Goal: Task Accomplishment & Management: Manage account settings

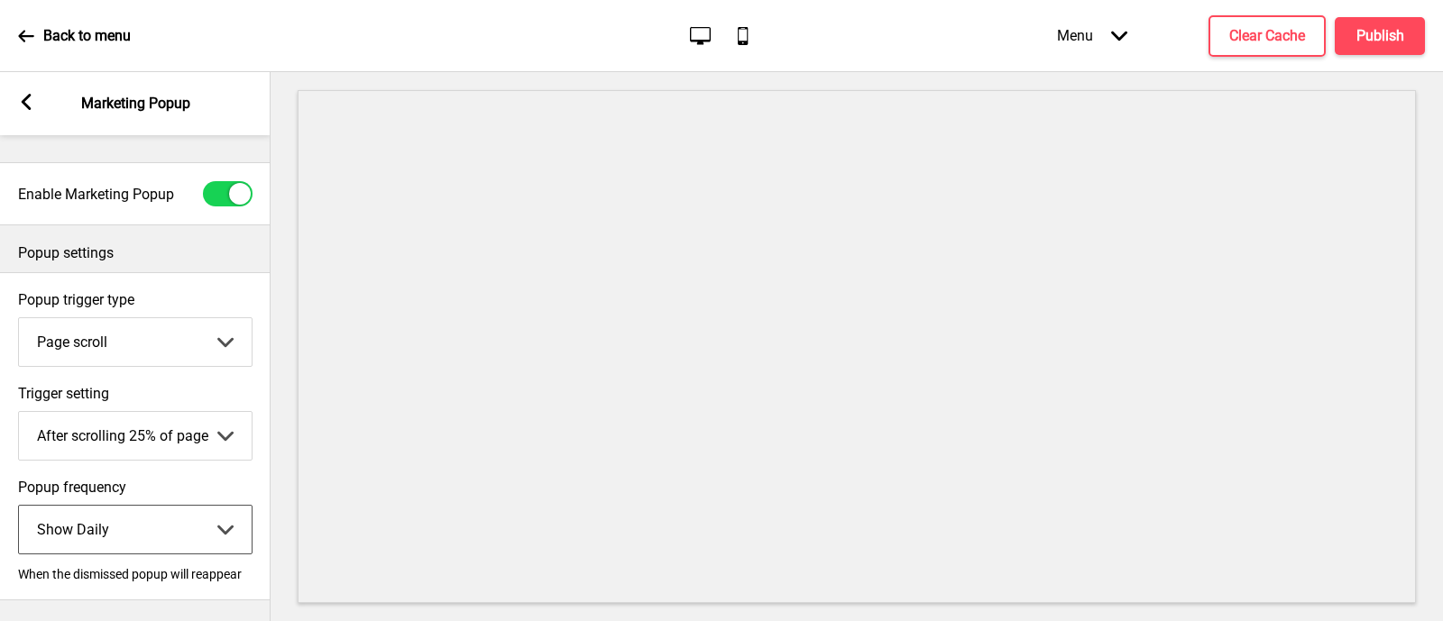
select select "daily"
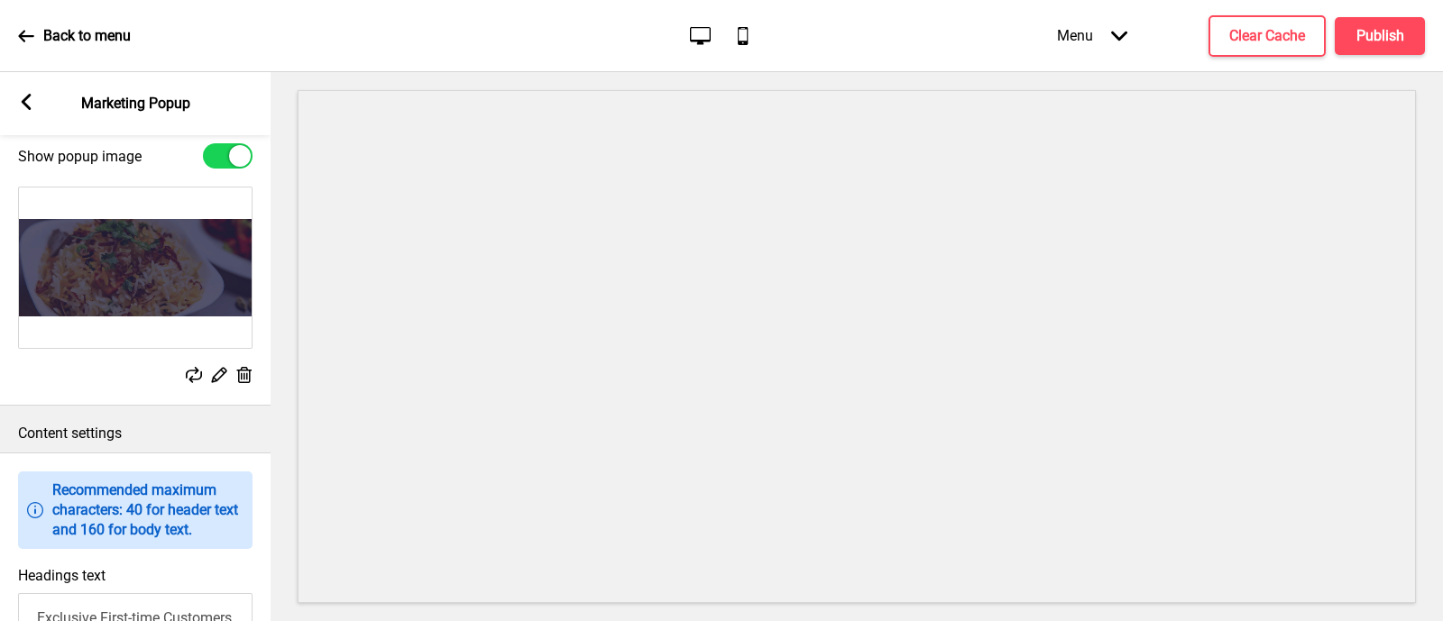
click at [217, 384] on rect at bounding box center [218, 374] width 19 height 19
click at [36, 106] on div "Arrow left Marketing Popup" at bounding box center [135, 103] width 270 height 63
click at [26, 105] on icon at bounding box center [27, 102] width 10 height 16
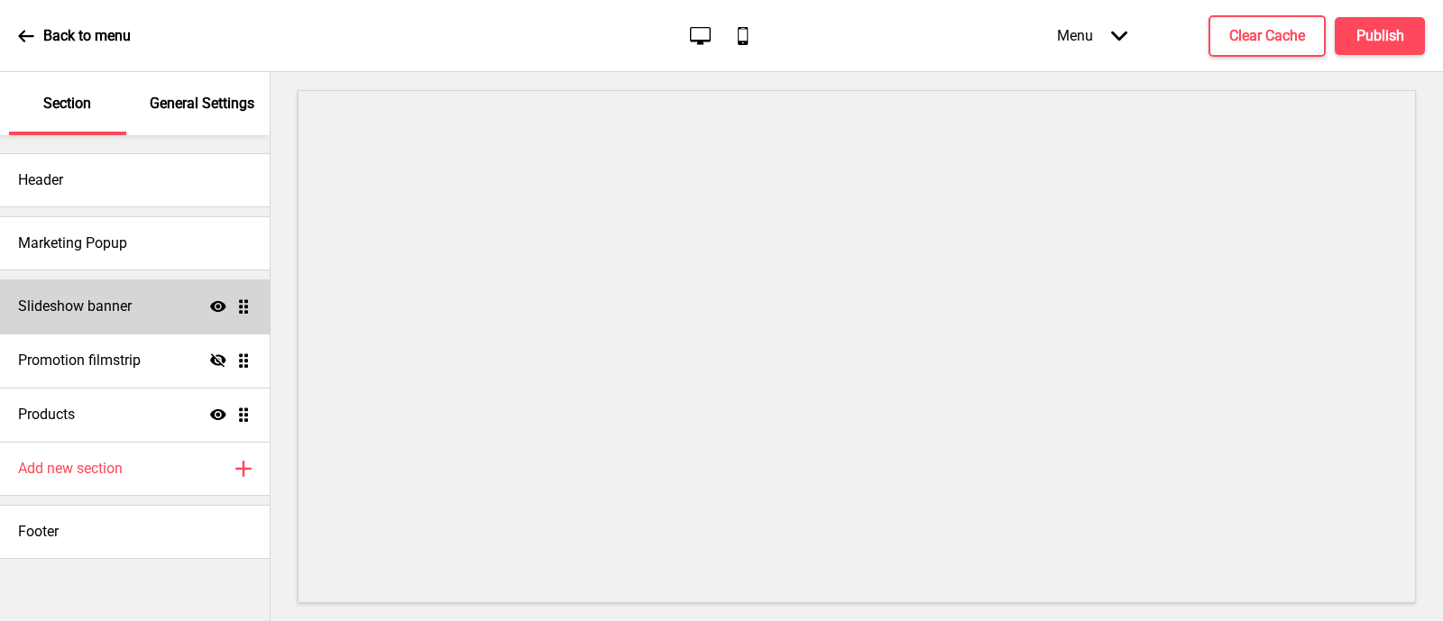
click at [155, 309] on div "Slideshow banner Show Drag" at bounding box center [135, 306] width 270 height 54
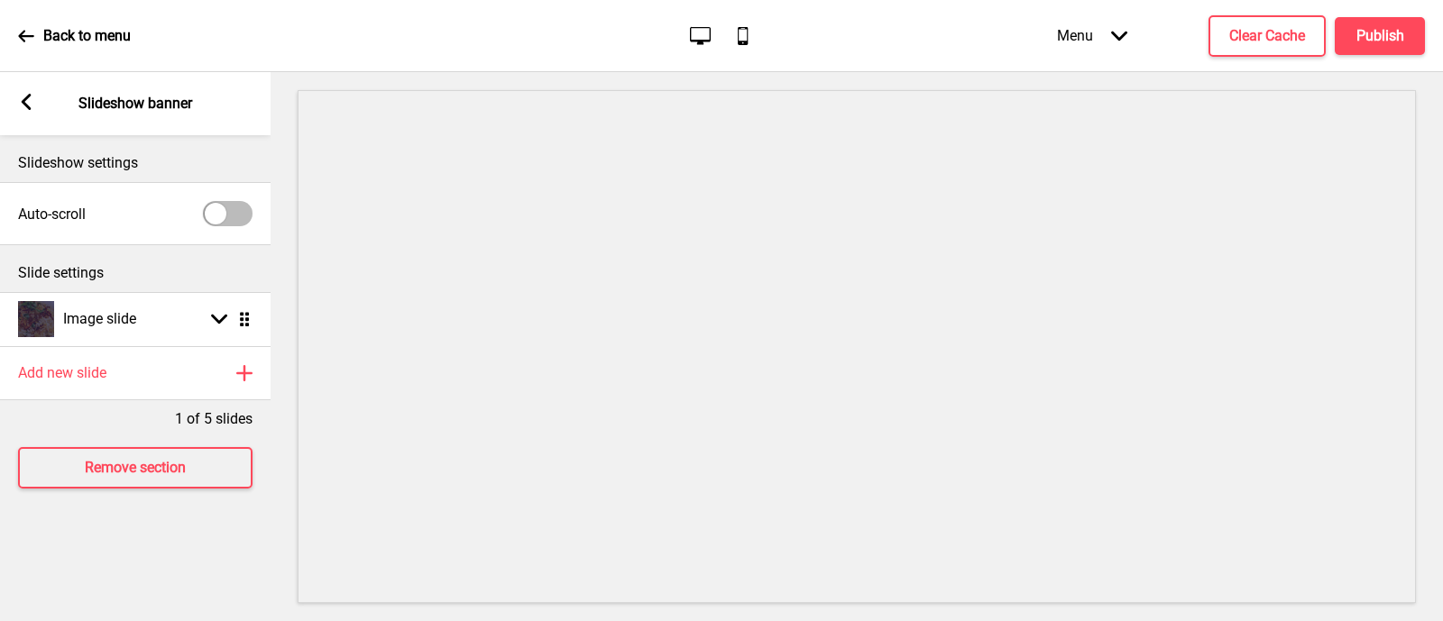
click at [27, 103] on rect at bounding box center [26, 102] width 16 height 16
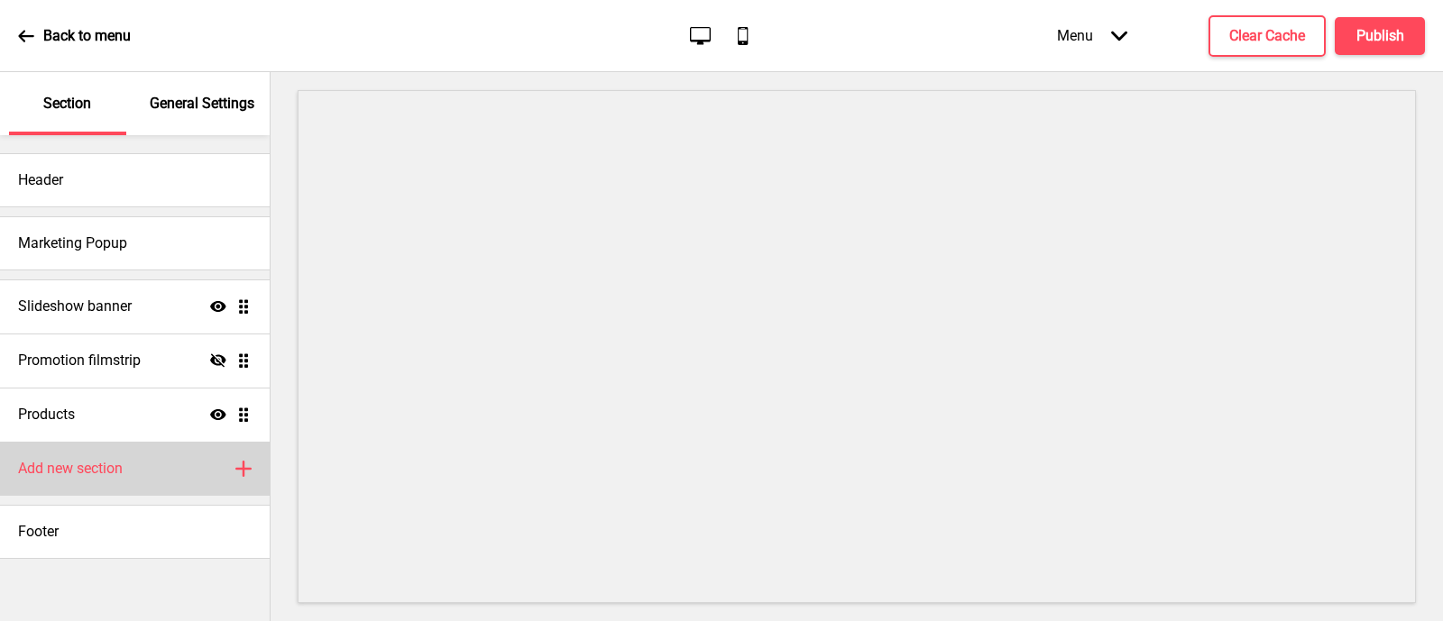
click at [85, 469] on h4 "Add new section" at bounding box center [70, 469] width 105 height 20
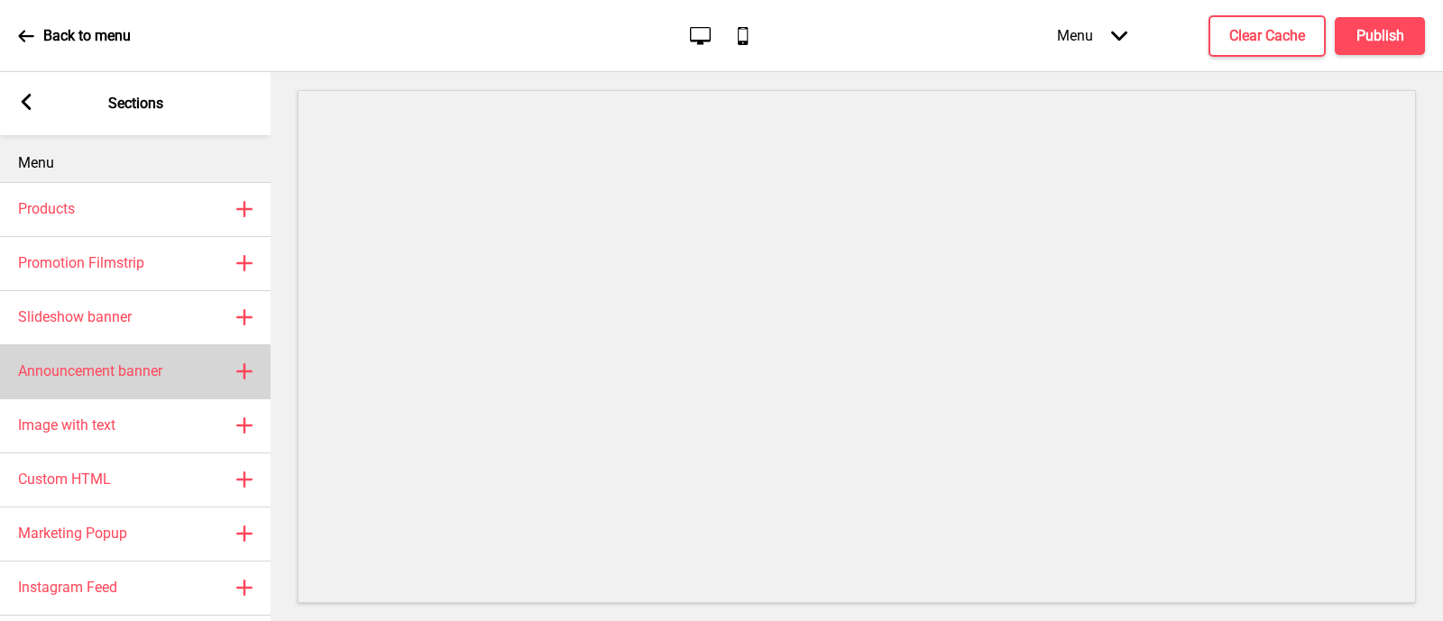
click at [136, 379] on h4 "Announcement banner" at bounding box center [90, 372] width 144 height 20
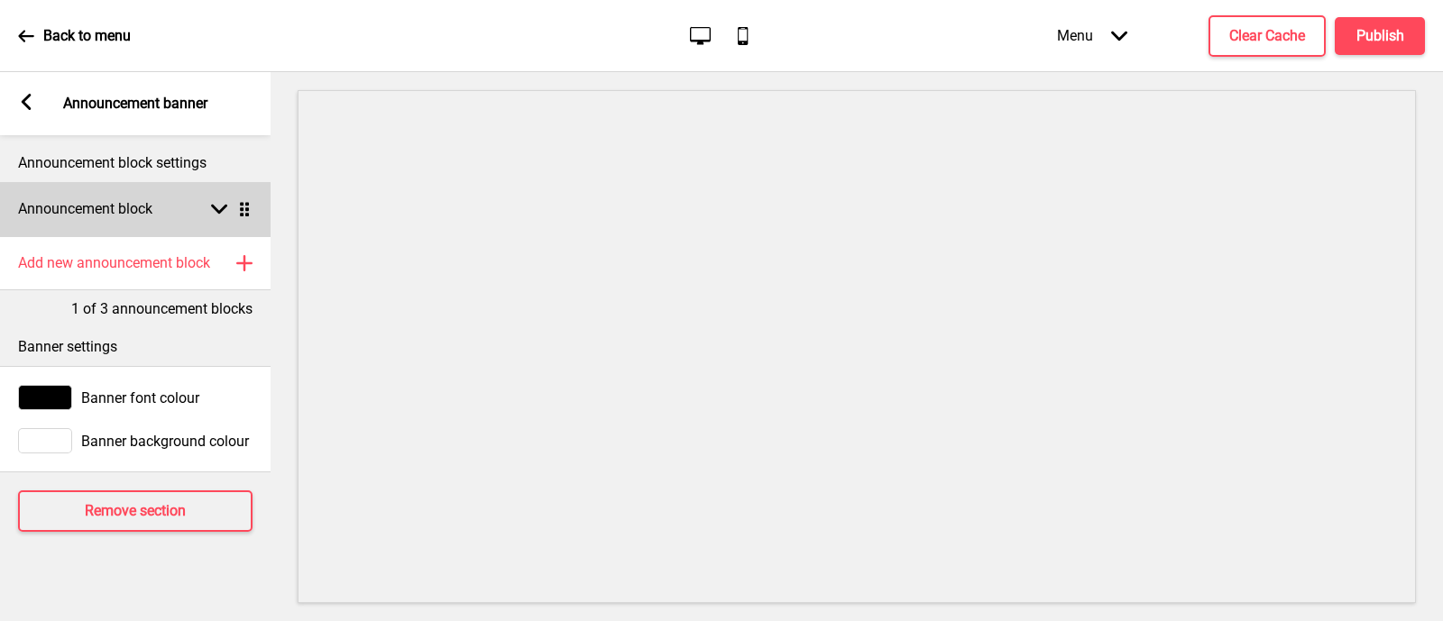
click at [217, 213] on icon at bounding box center [219, 210] width 16 height 10
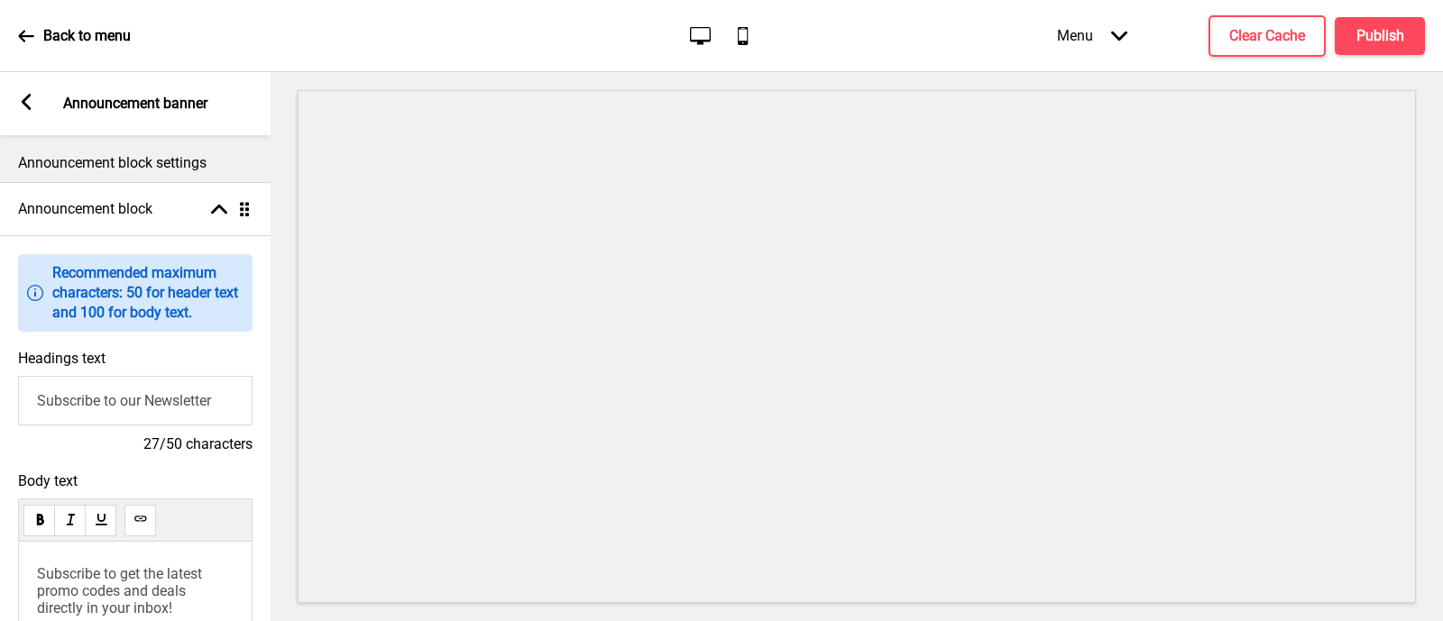
drag, startPoint x: 230, startPoint y: 414, endPoint x: 4, endPoint y: 401, distance: 226.6
click at [0, 401] on div "Headings text Subscribe to our Newsletter 27/50 characters" at bounding box center [135, 402] width 270 height 123
type input "Special Limited Time Promo!"
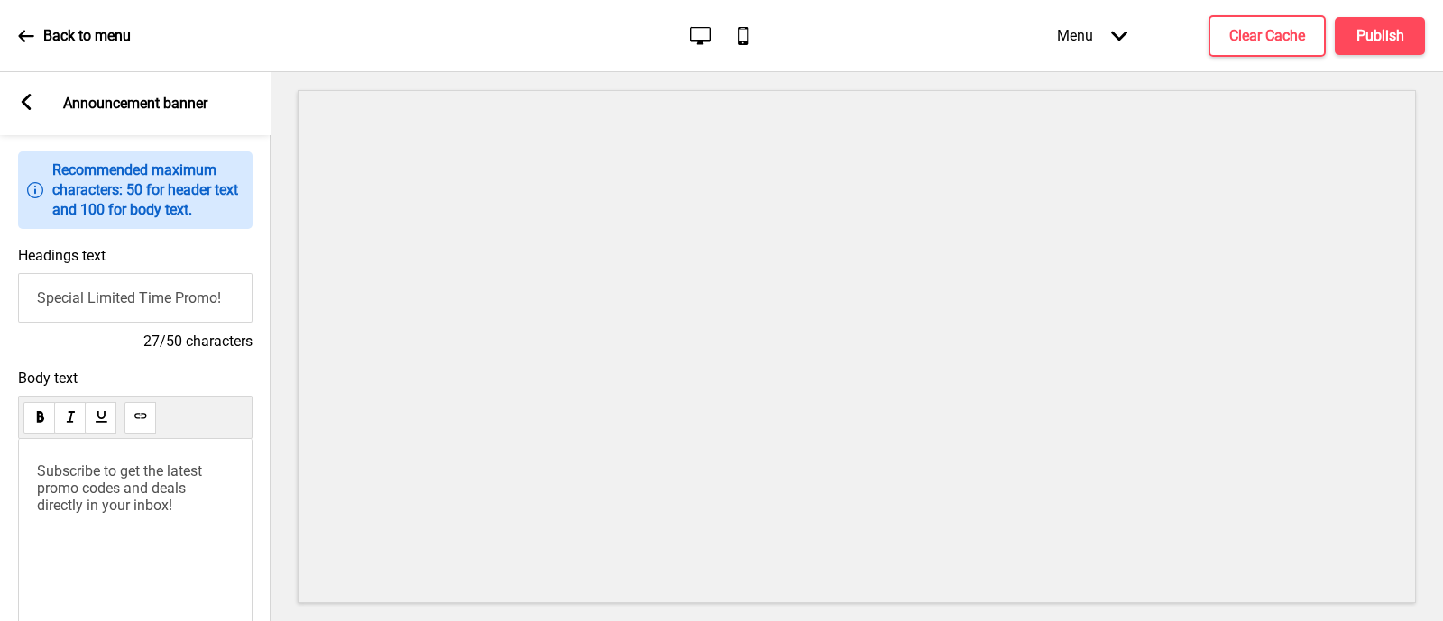
scroll to position [224, 0]
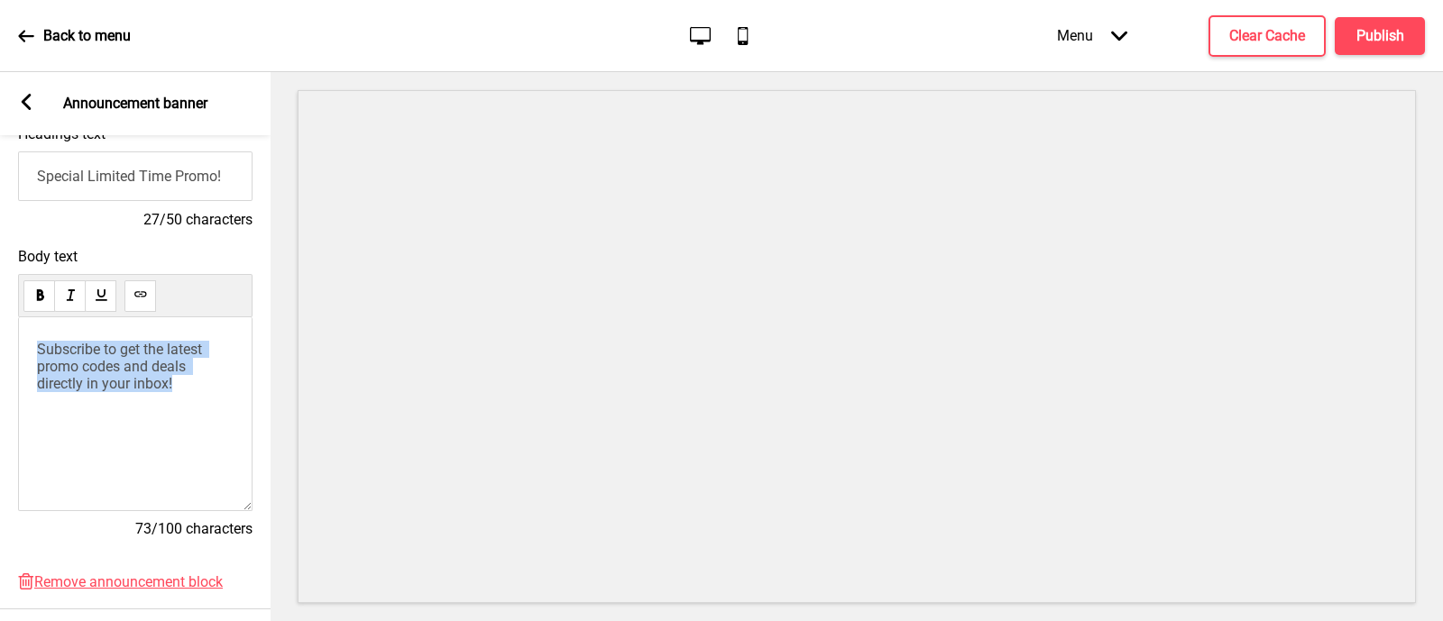
drag, startPoint x: 202, startPoint y: 390, endPoint x: 0, endPoint y: 316, distance: 215.1
click at [0, 317] on div "Body text Subscribe to get the latest promo codes and deals directly in your in…" at bounding box center [135, 401] width 270 height 325
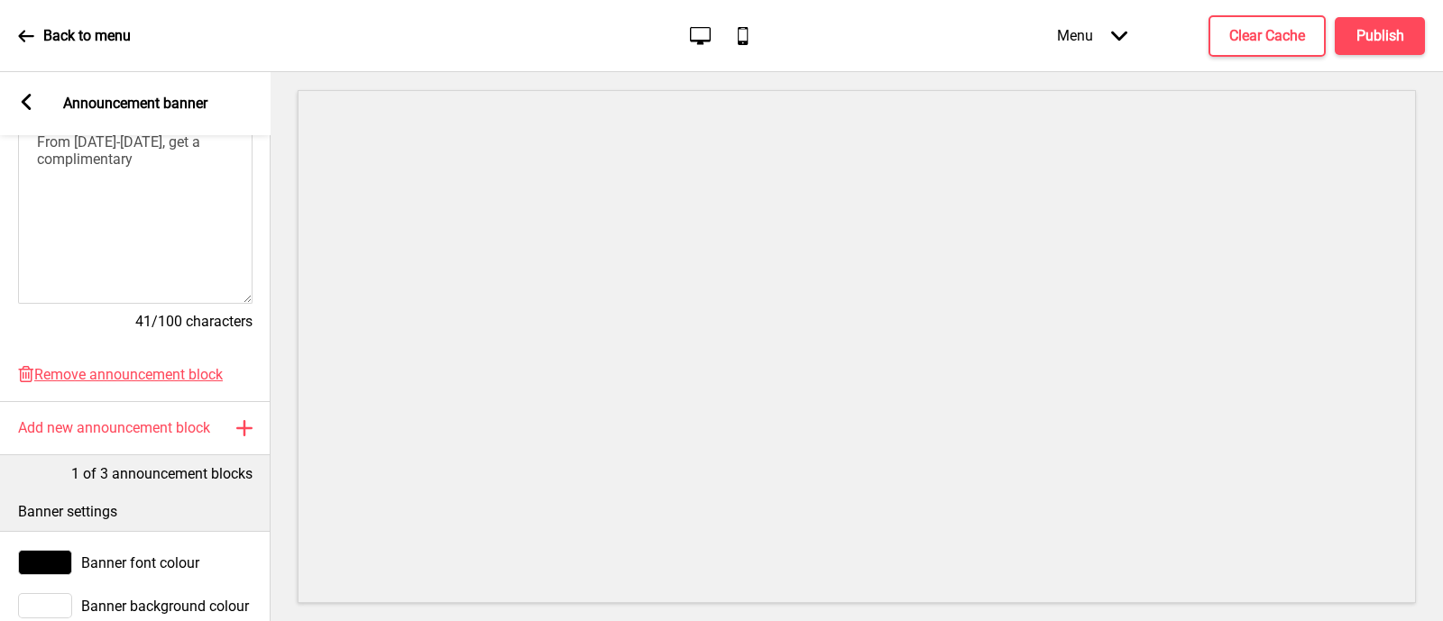
scroll to position [0, 0]
click at [204, 147] on span "From [DATE]-[DATE], get a complimentary" at bounding box center [120, 150] width 167 height 34
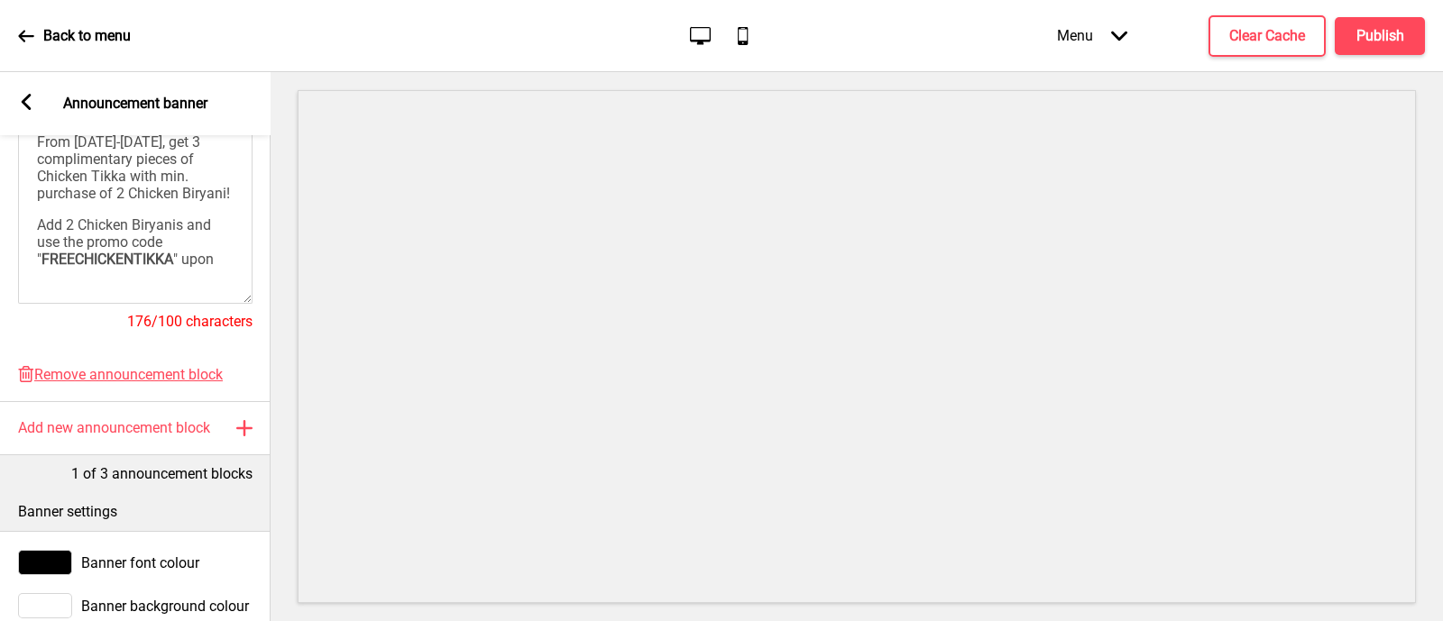
scroll to position [21, 0]
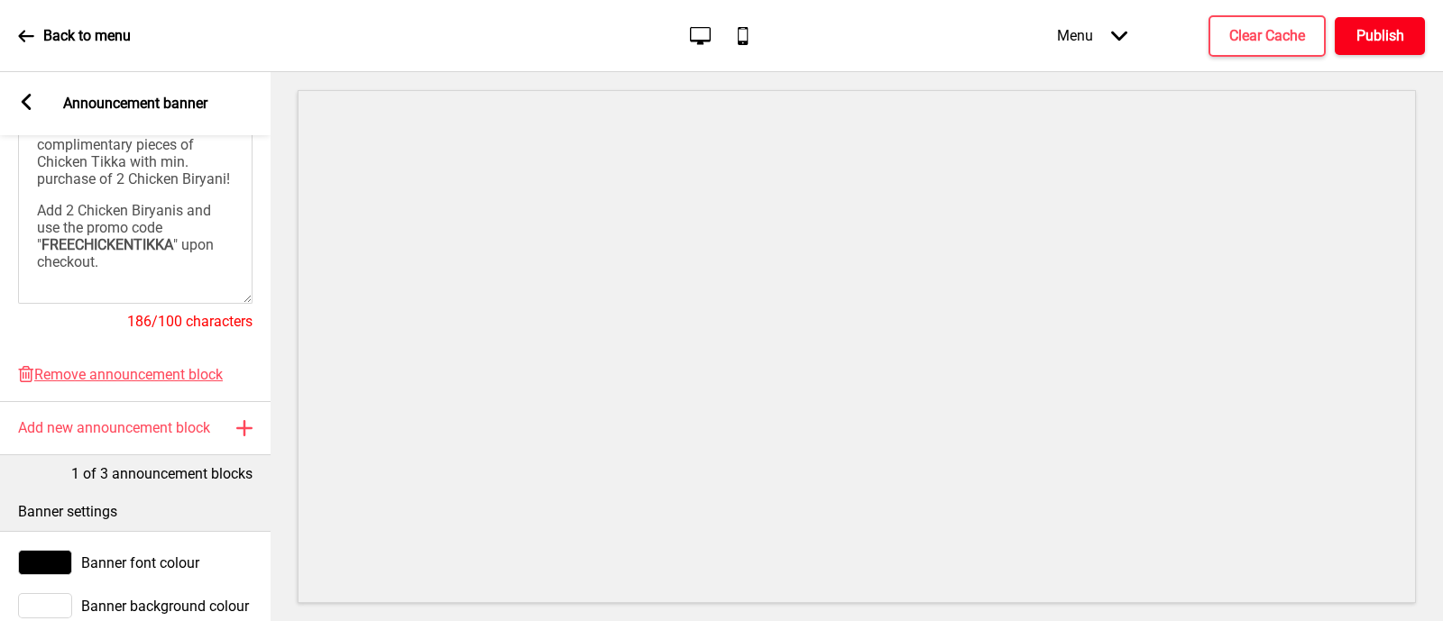
click at [1406, 24] on button "Publish" at bounding box center [1379, 36] width 90 height 38
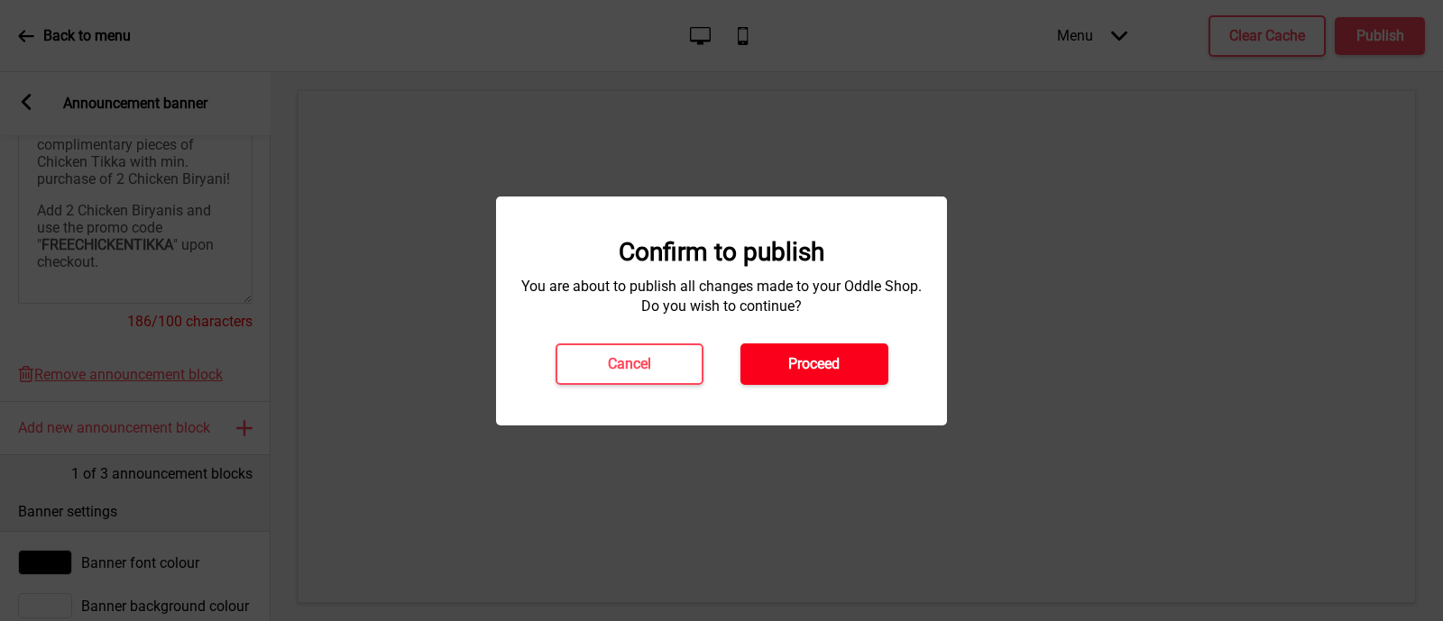
click at [812, 359] on h4 "Proceed" at bounding box center [813, 364] width 51 height 20
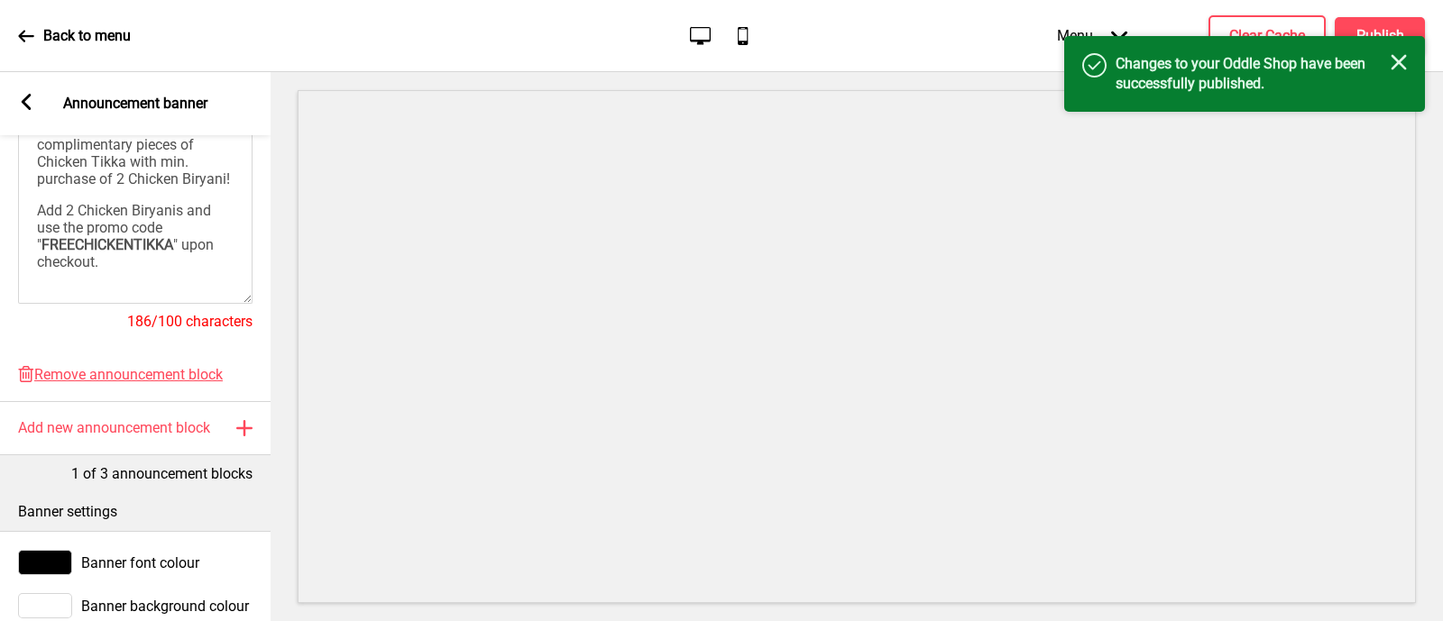
click at [19, 86] on div "Arrow left Announcement banner" at bounding box center [135, 103] width 270 height 63
click at [32, 98] on rect at bounding box center [26, 102] width 16 height 16
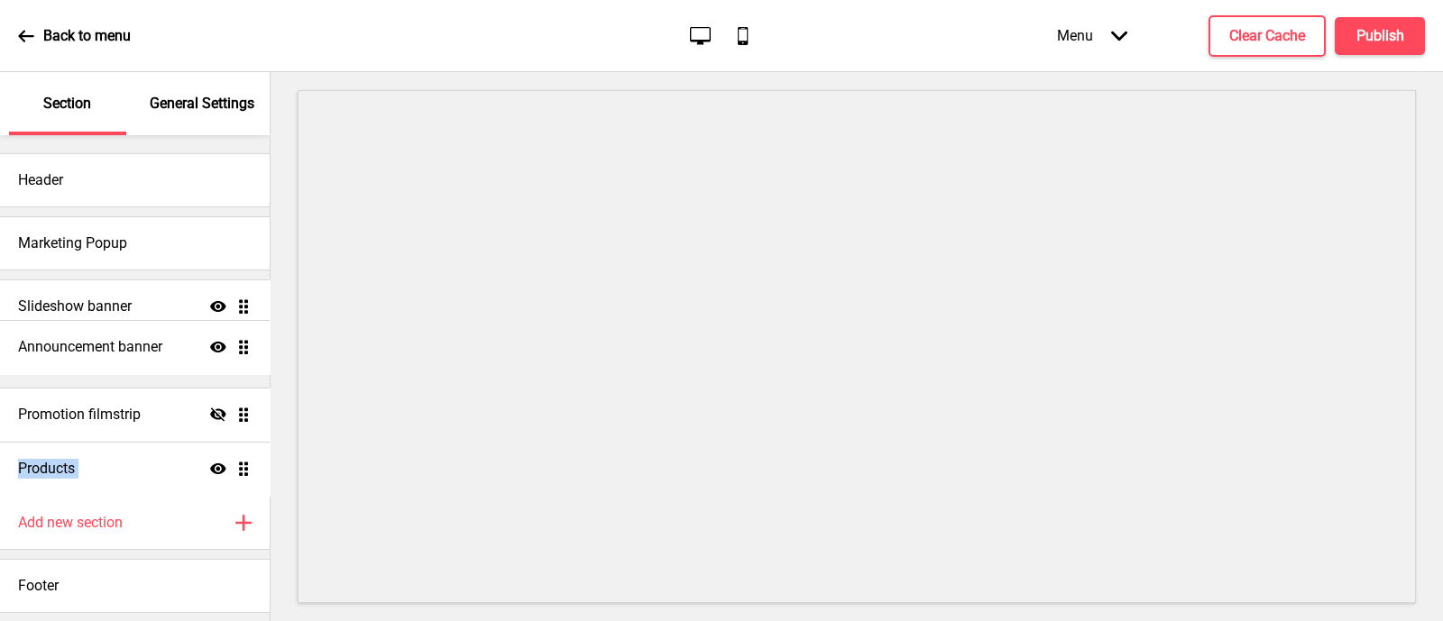
drag, startPoint x: 239, startPoint y: 466, endPoint x: 225, endPoint y: 344, distance: 123.4
click at [225, 344] on ul "Slideshow banner Show Drag Promotion filmstrip Hide Drag Products Show Drag Ann…" at bounding box center [135, 387] width 270 height 216
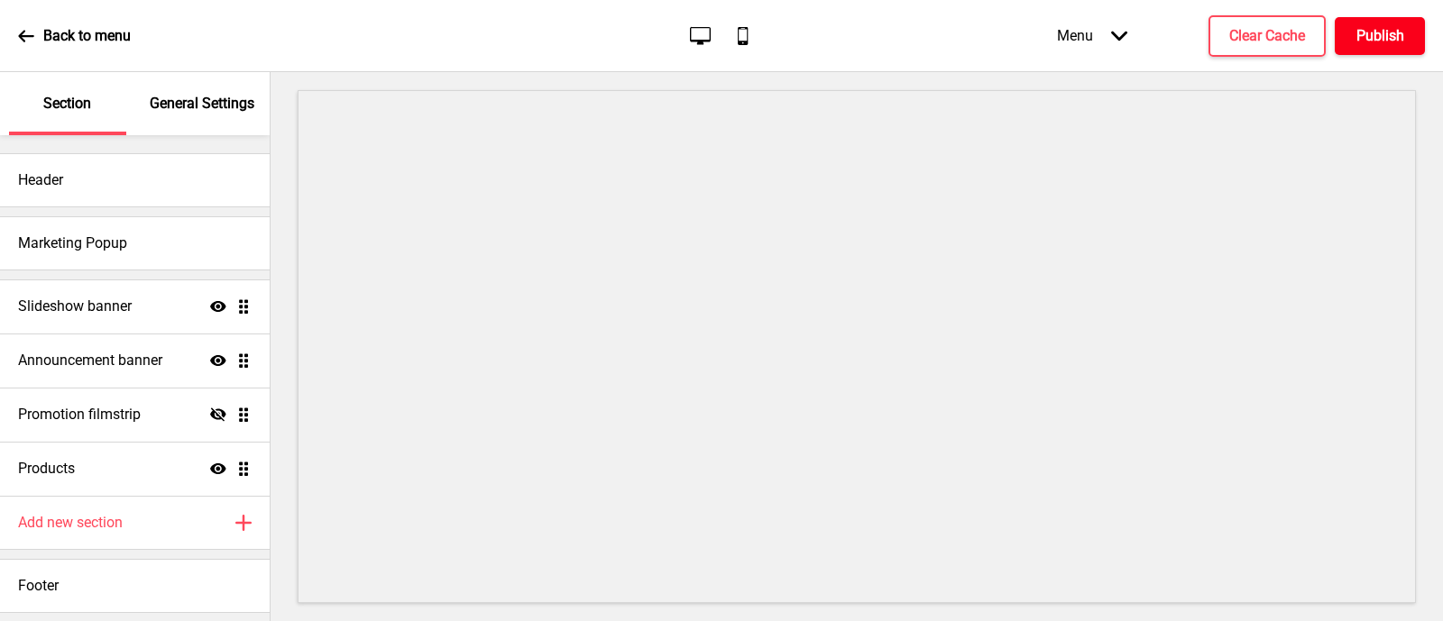
drag, startPoint x: 1429, startPoint y: 20, endPoint x: 1421, endPoint y: 24, distance: 9.3
click at [1429, 20] on div "Back to menu Desktop Mobile Menu Arrow down Product Page Store Information Chec…" at bounding box center [721, 36] width 1443 height 72
click at [1414, 26] on button "Publish" at bounding box center [1379, 36] width 90 height 38
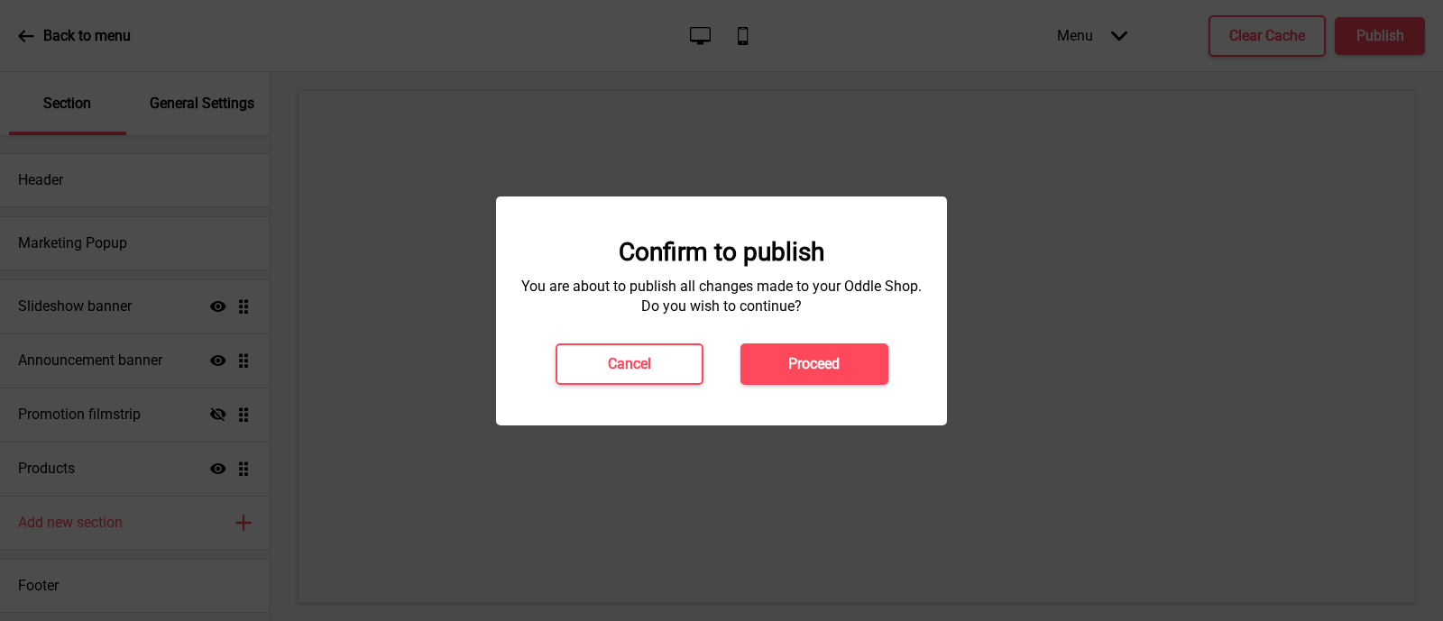
click at [760, 395] on div "Confirm to publish You are about to publish all changes made to your Oddle Shop…" at bounding box center [721, 311] width 451 height 229
drag, startPoint x: 777, startPoint y: 380, endPoint x: 792, endPoint y: 372, distance: 17.3
click at [778, 380] on button "Proceed" at bounding box center [814, 364] width 148 height 41
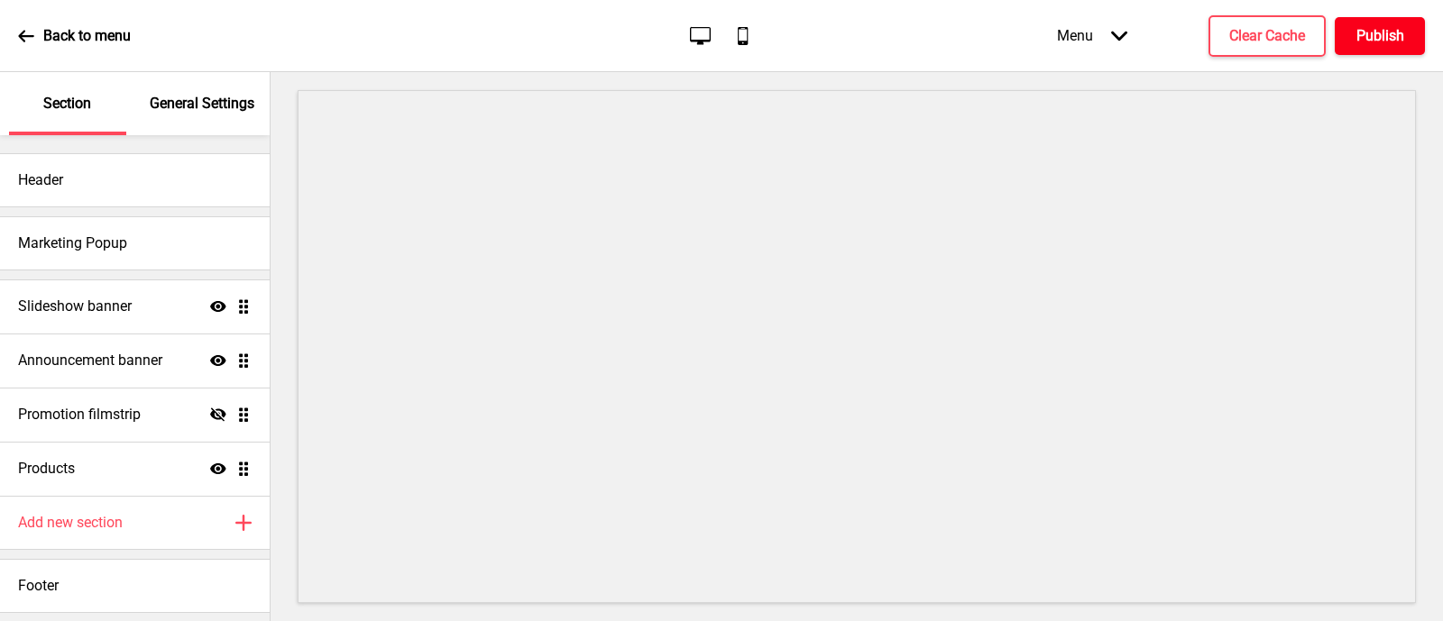
click at [1412, 17] on button "Publish" at bounding box center [1379, 36] width 90 height 38
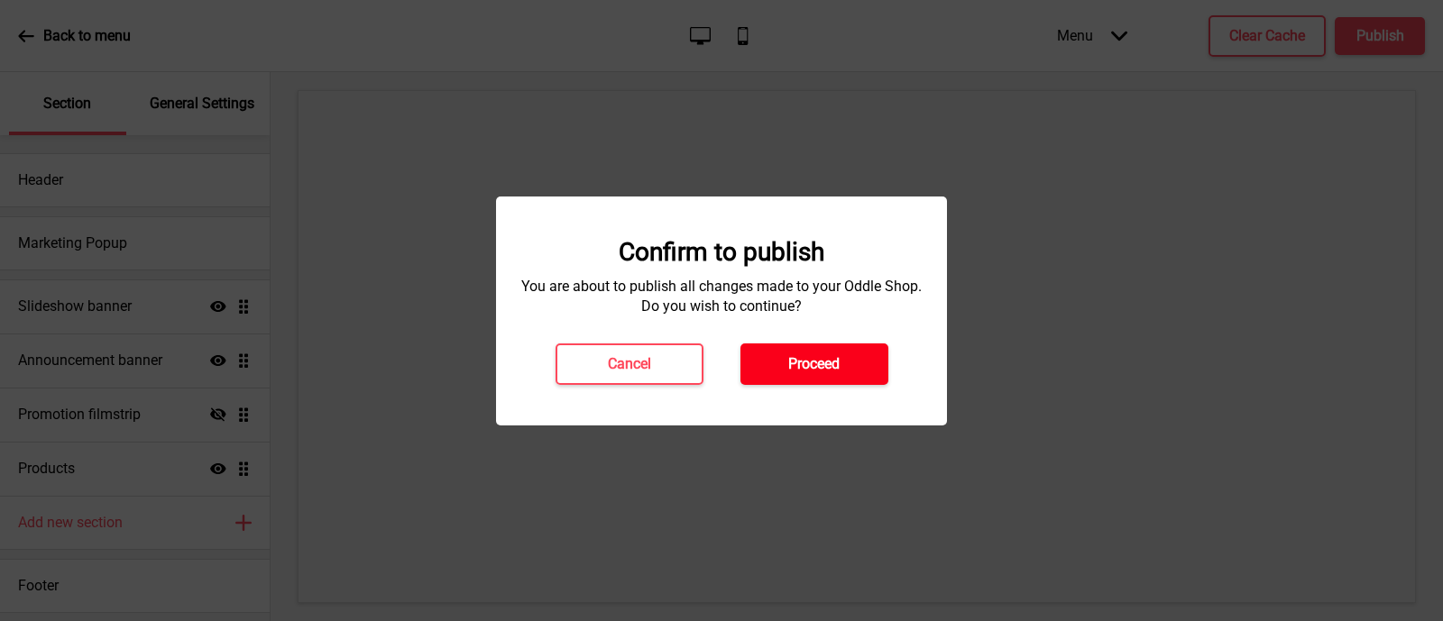
click at [789, 366] on h4 "Proceed" at bounding box center [813, 364] width 51 height 20
